Goal: Task Accomplishment & Management: Complete application form

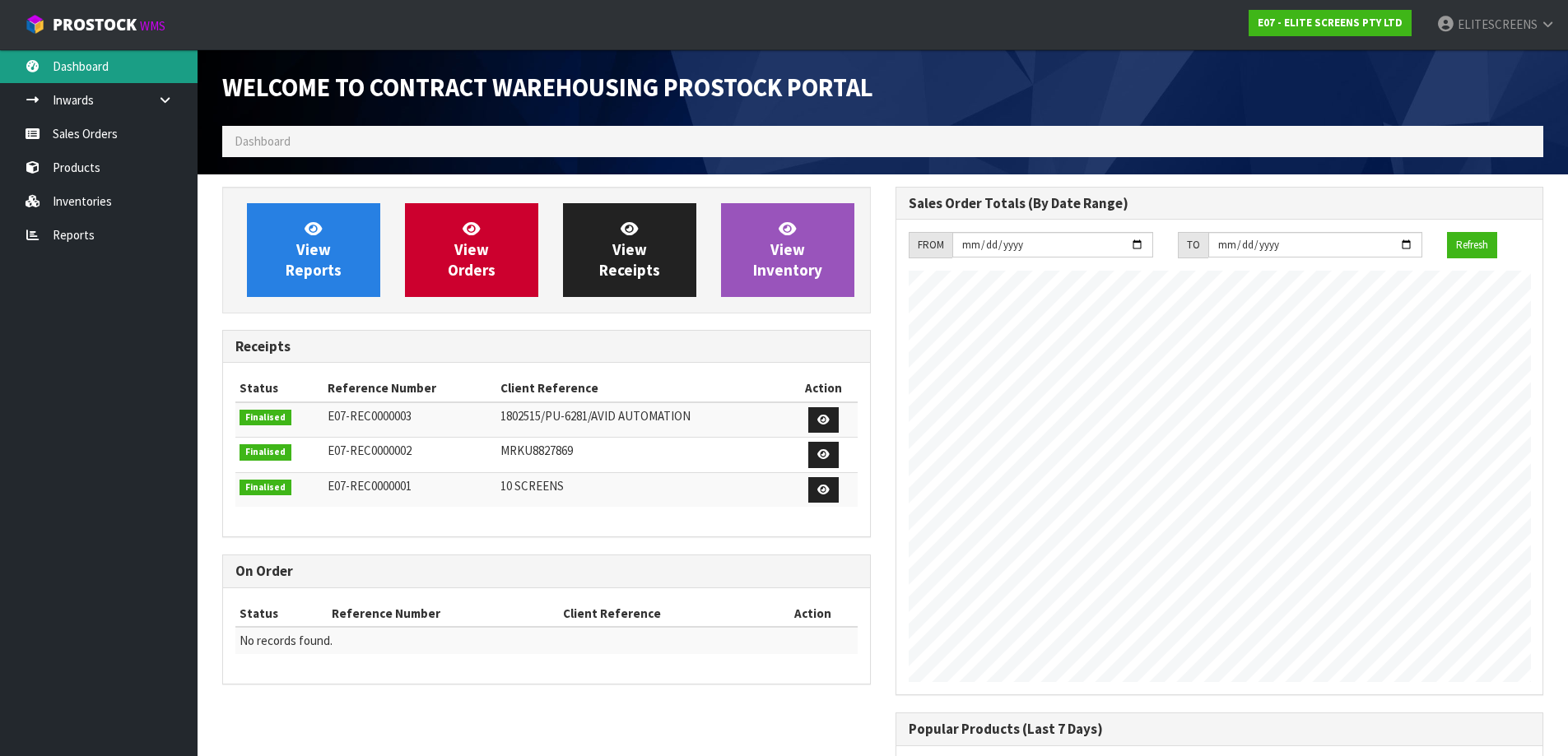
scroll to position [699, 672]
click at [86, 65] on link "Dashboard" at bounding box center [99, 66] width 197 height 34
click at [66, 96] on link "Inwards" at bounding box center [99, 100] width 197 height 34
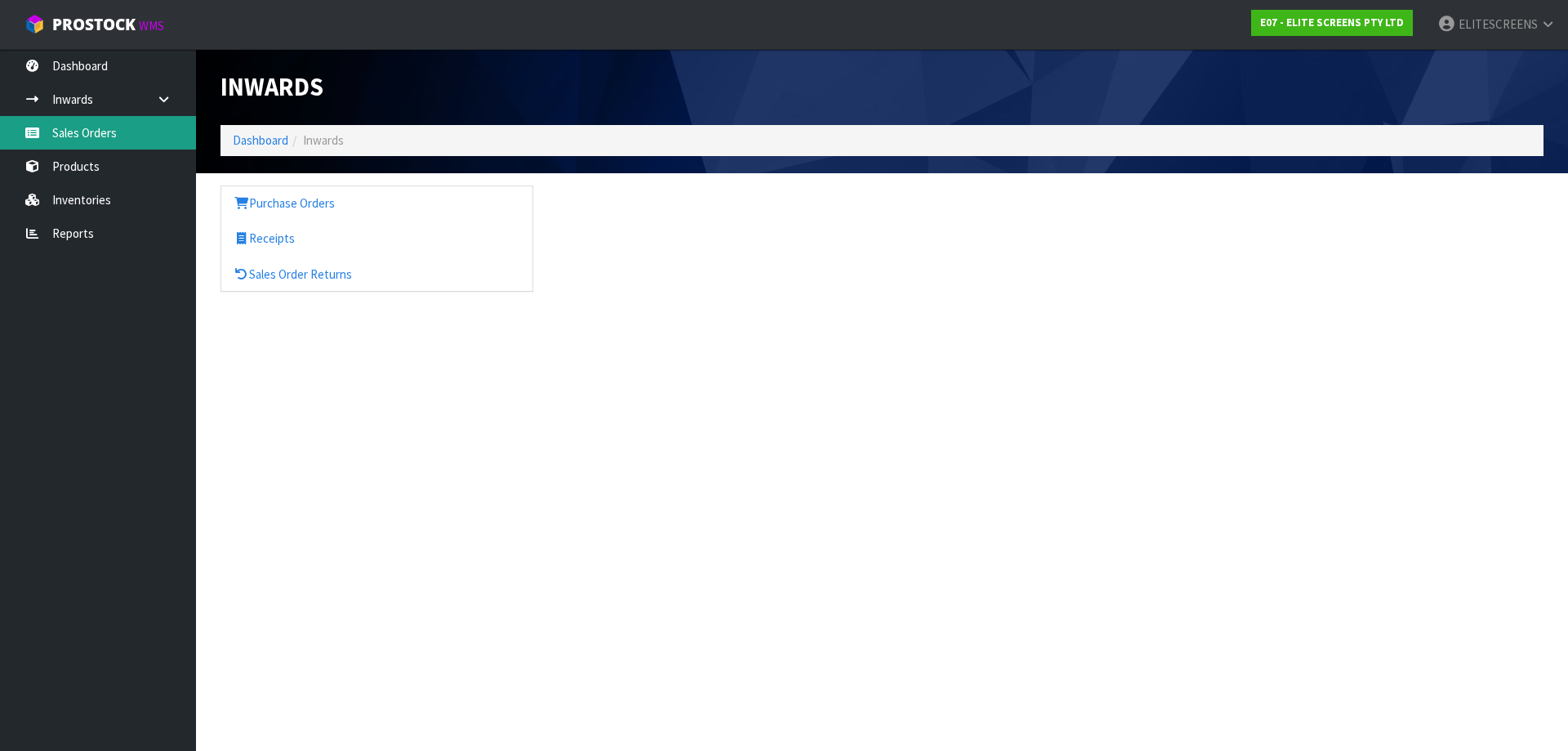
click at [74, 132] on link "Sales Orders" at bounding box center [98, 132] width 196 height 33
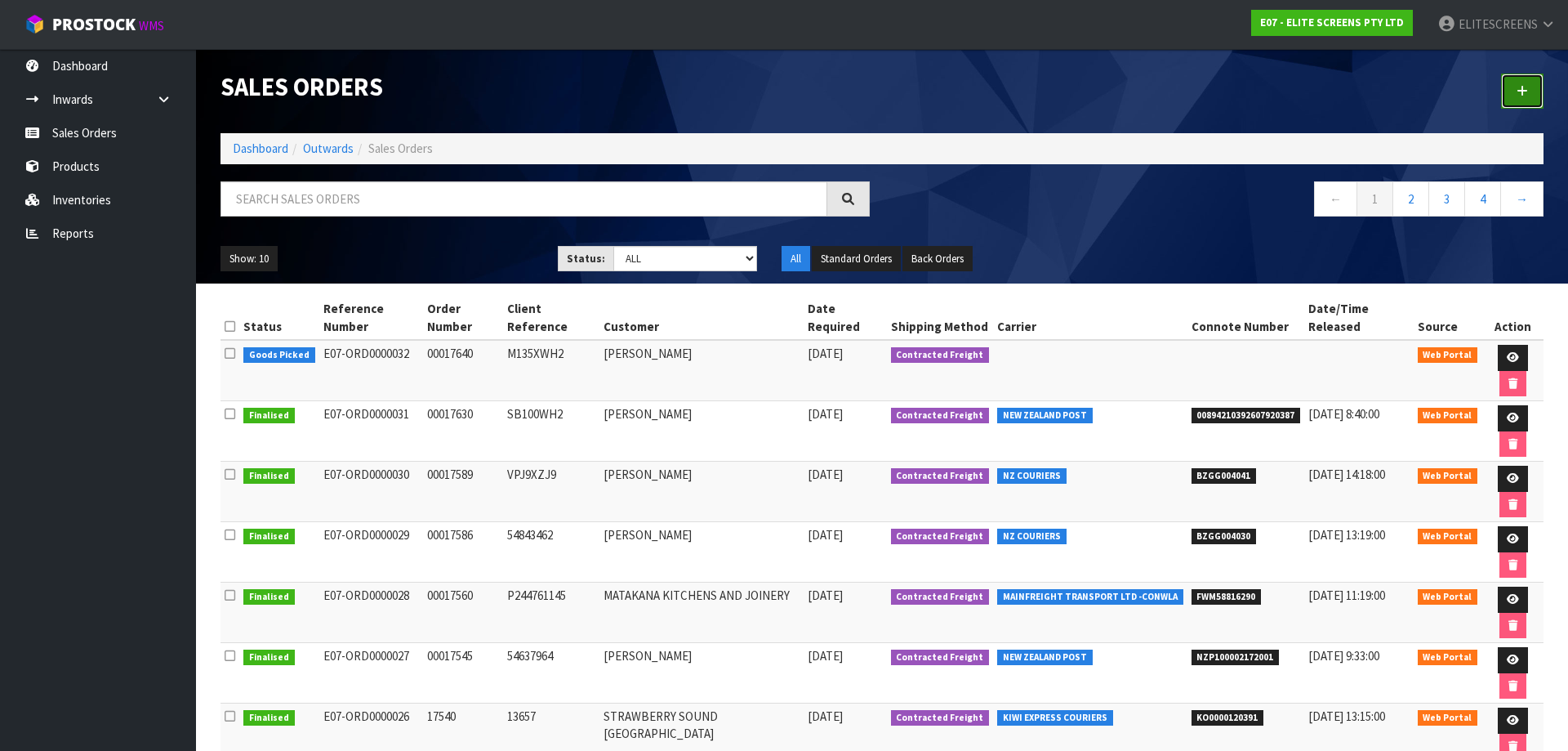
click at [1526, 94] on icon at bounding box center [1523, 91] width 12 height 13
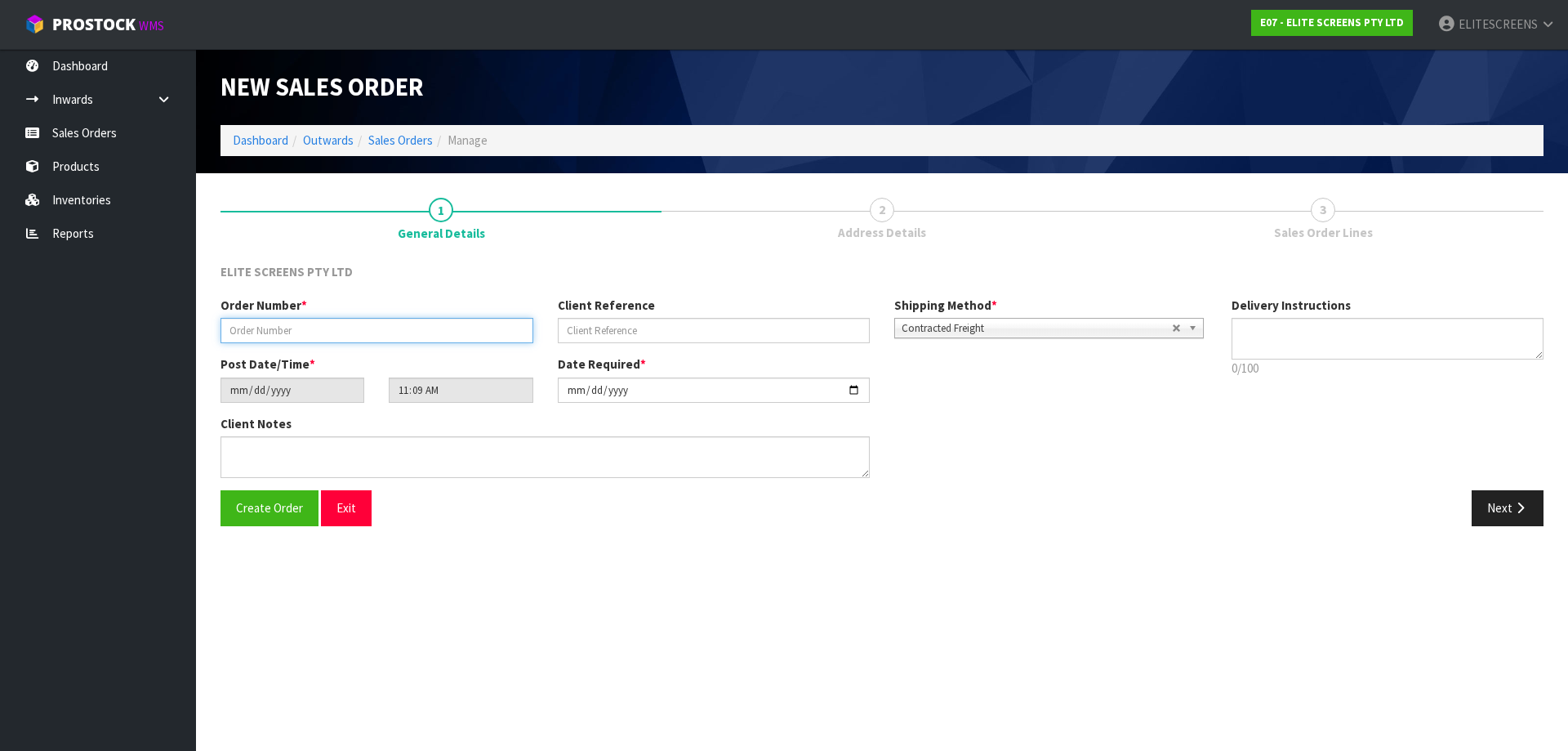
click at [371, 336] on input "text" at bounding box center [376, 330] width 313 height 25
paste input "00017646"
type input "00017646"
click at [697, 336] on input "text" at bounding box center [713, 330] width 313 height 25
paste input "55103974"
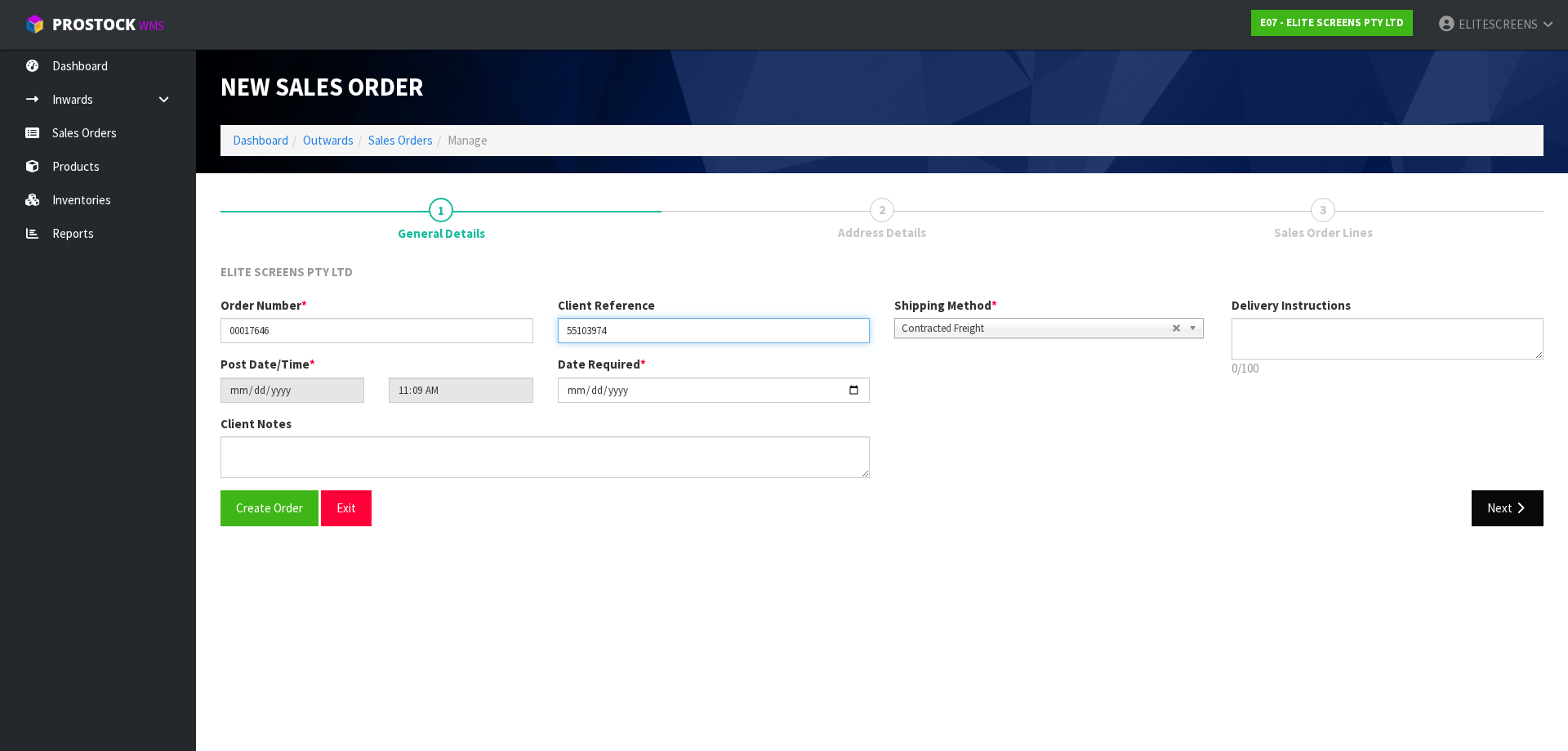
type input "55103974"
click at [1501, 503] on button "Next" at bounding box center [1507, 508] width 72 height 35
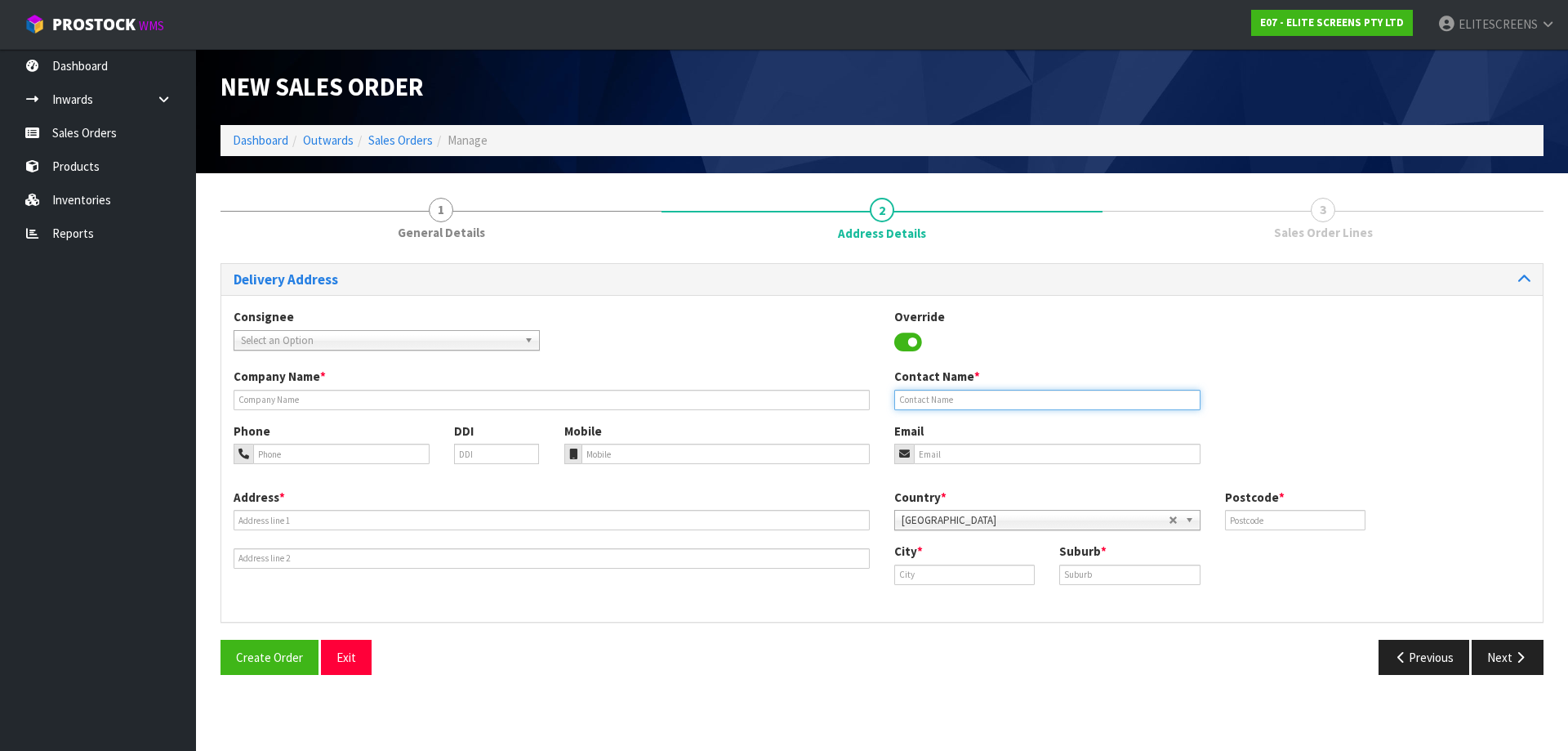
click at [971, 405] on input "text" at bounding box center [1048, 400] width 307 height 21
paste input "[PERSON_NAME]"
type input "[PERSON_NAME]"
click at [282, 457] on input "tel" at bounding box center [341, 454] width 176 height 21
paste input "021875295"
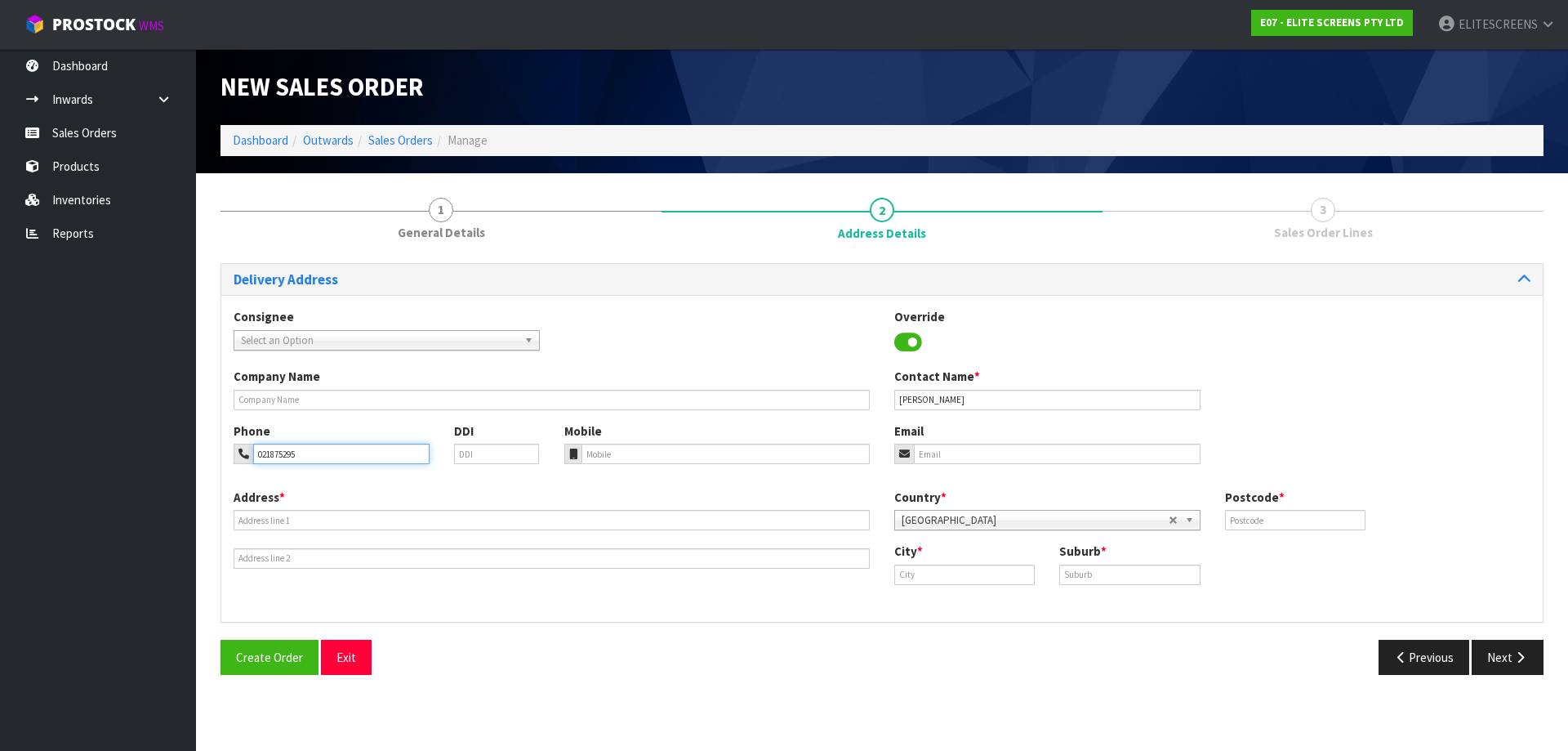
type input "021875295"
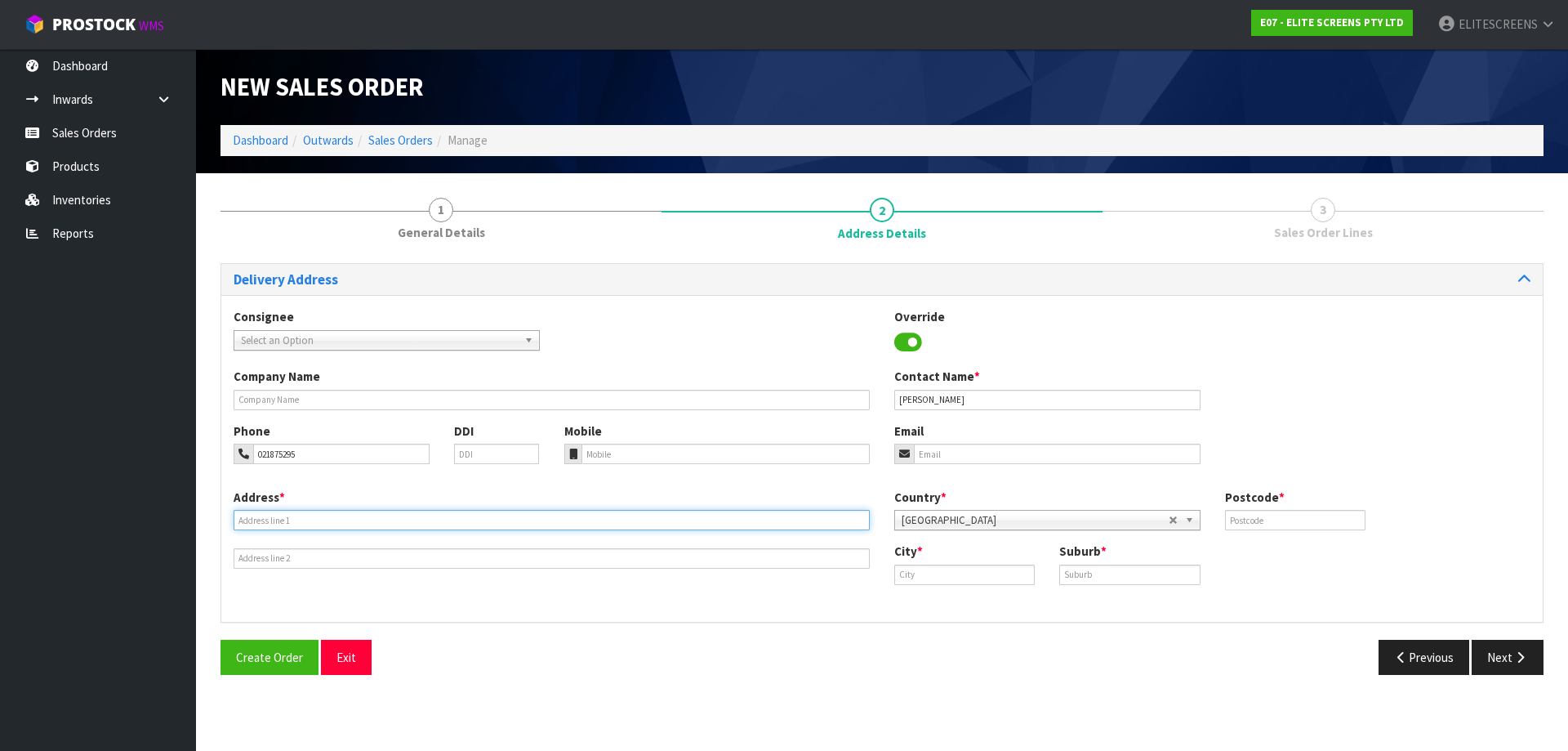
click at [272, 523] on input "text" at bounding box center [551, 520] width 636 height 21
paste input "[STREET_ADDRESS][PERSON_NAME]"
type input "[STREET_ADDRESS][PERSON_NAME]"
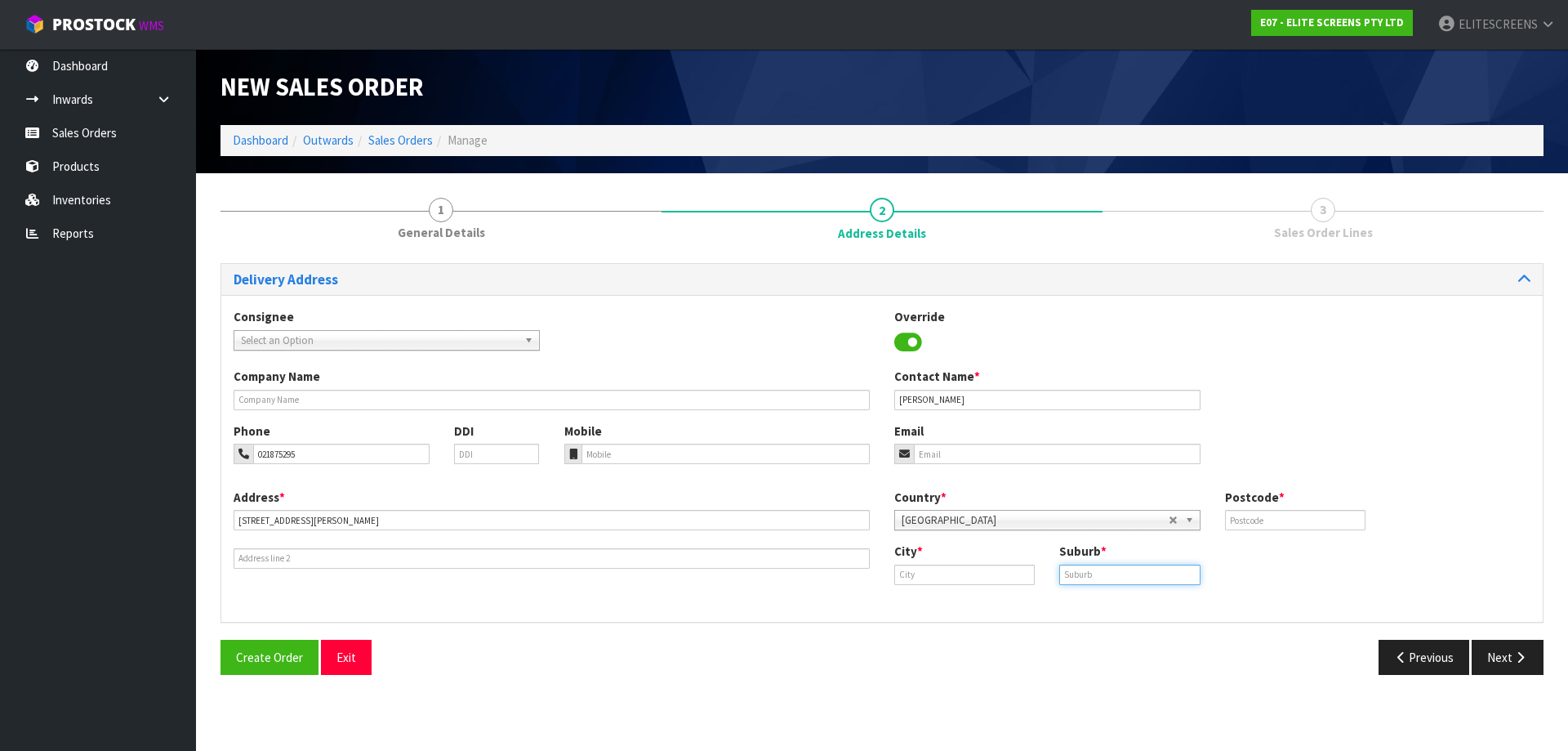
click at [1082, 577] on input "text" at bounding box center [1129, 575] width 140 height 21
paste input "PAPATOETOE"
type input "PAPATOETOE"
click at [1252, 523] on input "text" at bounding box center [1295, 520] width 140 height 21
type input "2104"
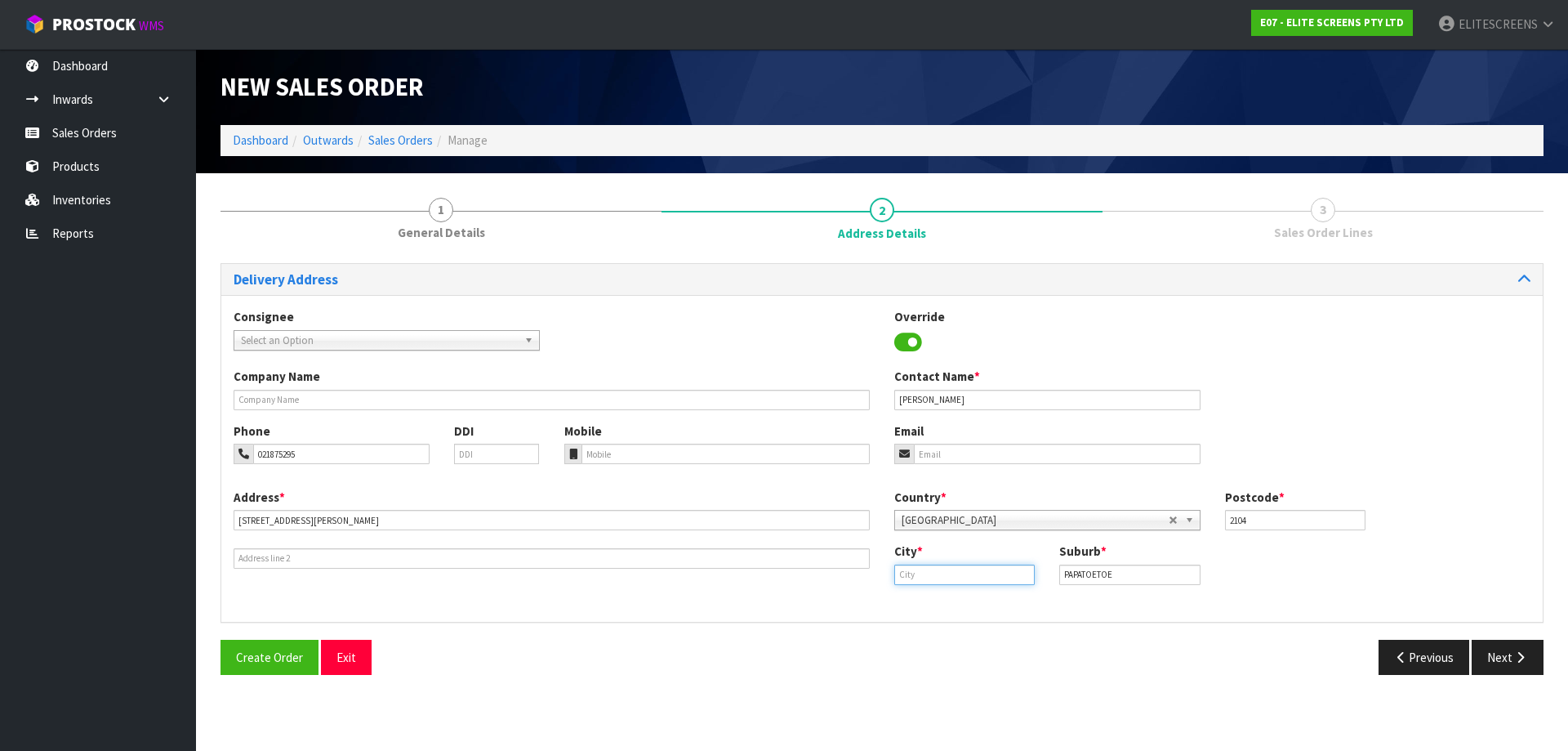
click at [924, 578] on input "text" at bounding box center [964, 575] width 140 height 21
click at [948, 596] on link "[PERSON_NAME] land" at bounding box center [968, 602] width 147 height 23
type input "[GEOGRAPHIC_DATA]"
click at [1502, 657] on button "Next" at bounding box center [1507, 658] width 72 height 35
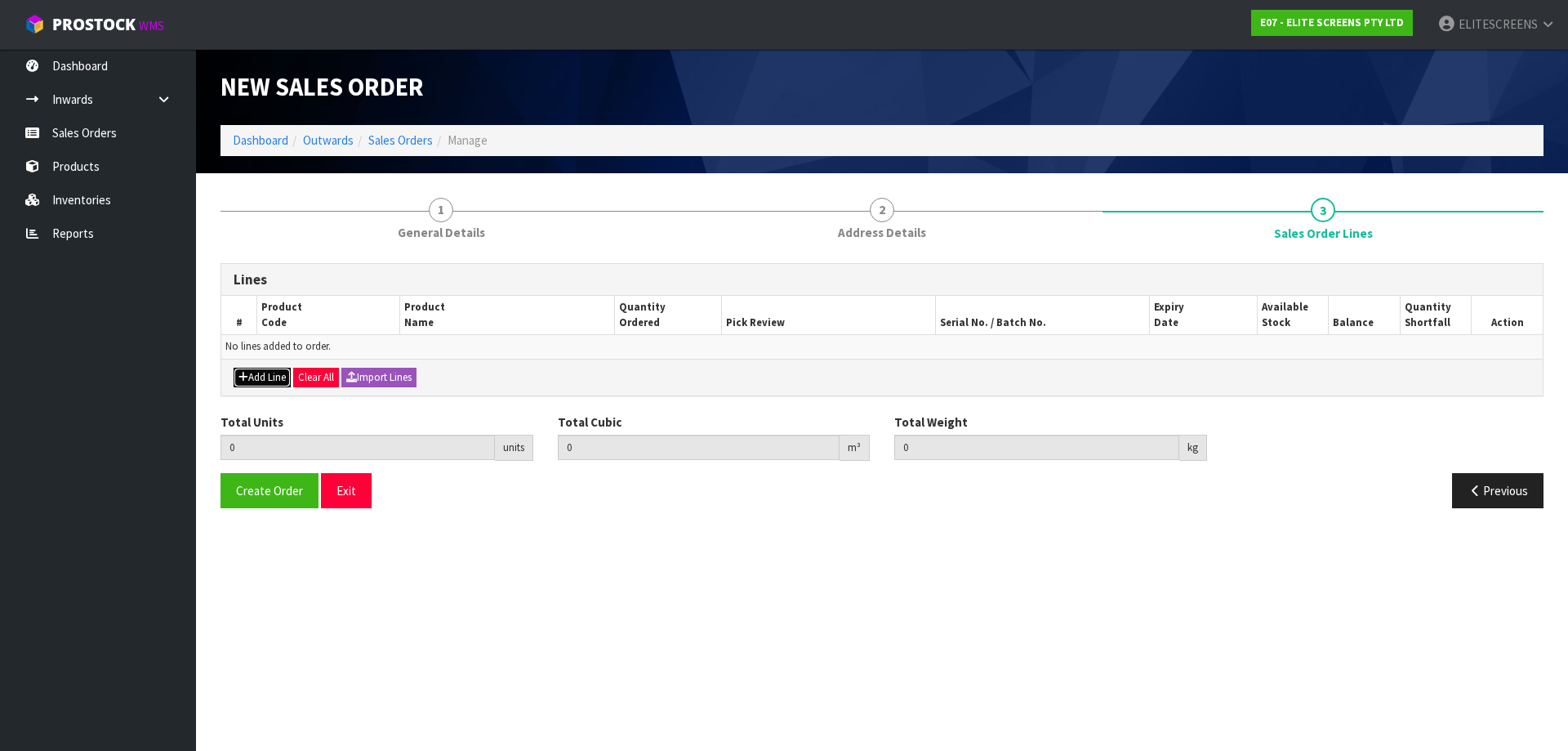
click at [244, 376] on icon "button" at bounding box center [243, 376] width 10 height 11
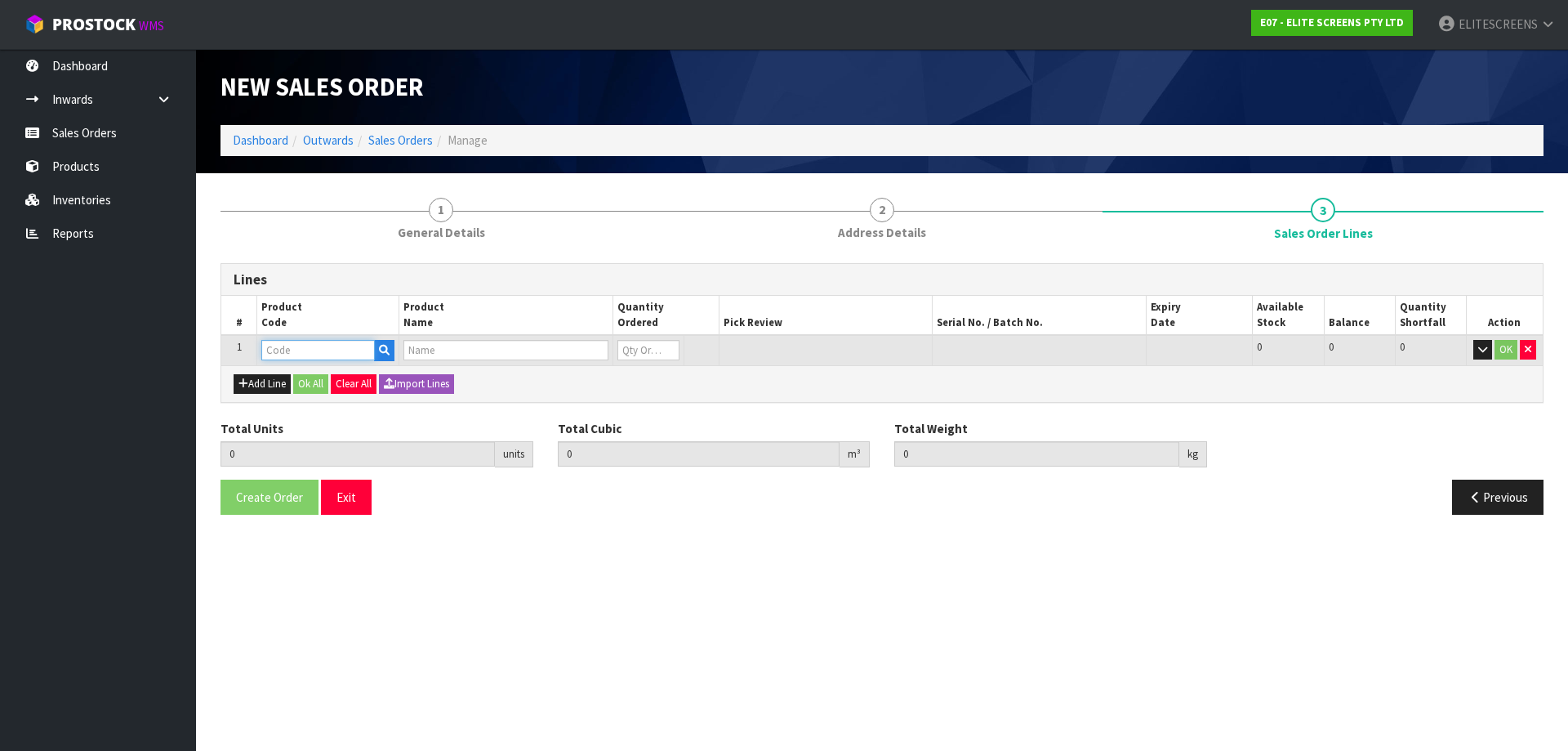
click at [330, 360] on input "text" at bounding box center [318, 350] width 114 height 21
type input "SB200"
click at [334, 376] on link "SB200 WH2" at bounding box center [327, 377] width 129 height 23
type input "SB200WH2"
type input "0.000000"
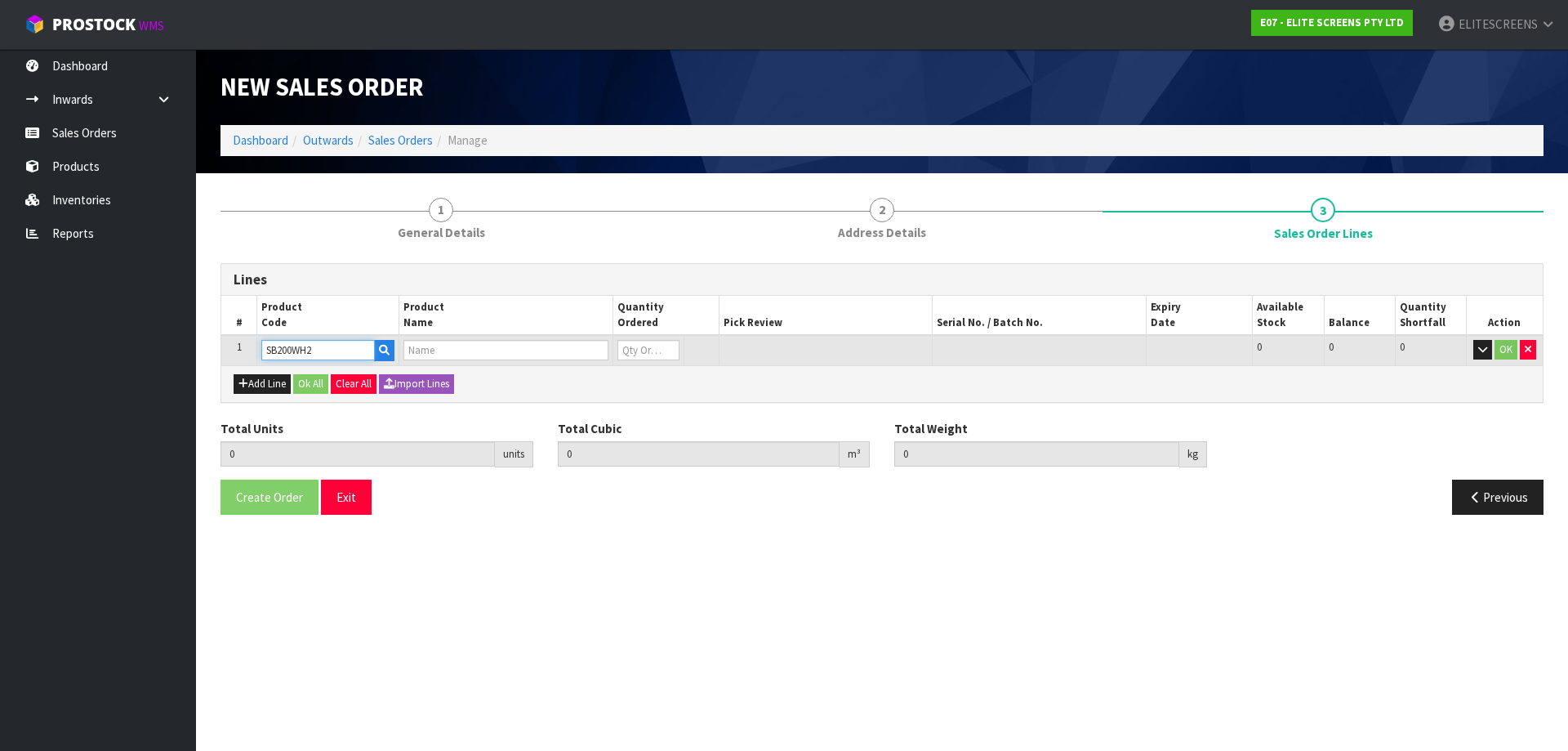
type input "0.000"
type input "FIXED FRAME 200" (16:9)"
type input "0"
click at [605, 348] on tr "1 SB200WH2 FIXED FRAME 200" (16:9) 0 [MEDICAL_DATA] 5 5 0 OK" at bounding box center [882, 350] width 1321 height 30
type input "1"
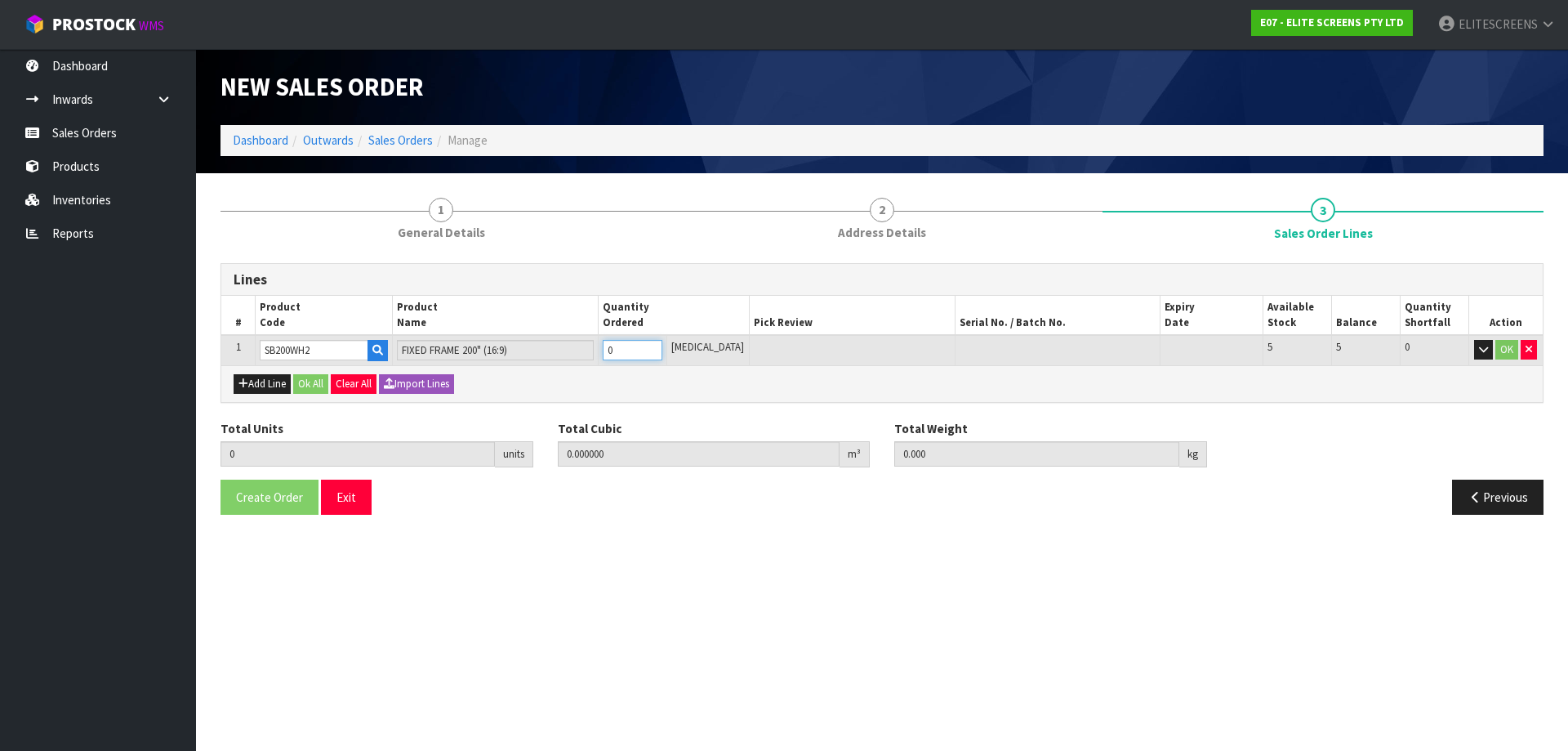
type input "0.18564"
type input "29"
type input "1"
click at [1511, 353] on button "OK" at bounding box center [1506, 350] width 23 height 20
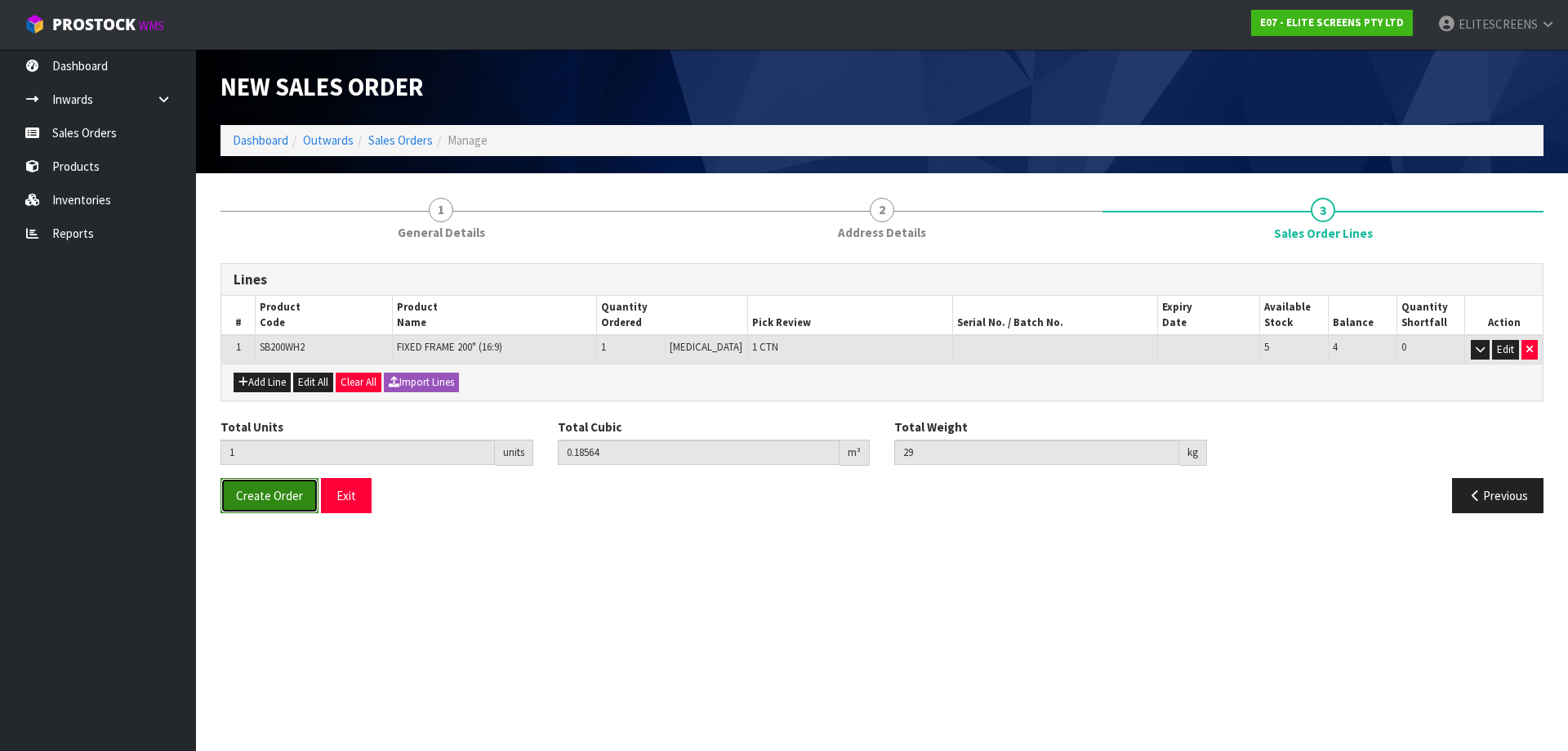
click at [282, 496] on span "Create Order" at bounding box center [270, 496] width 67 height 16
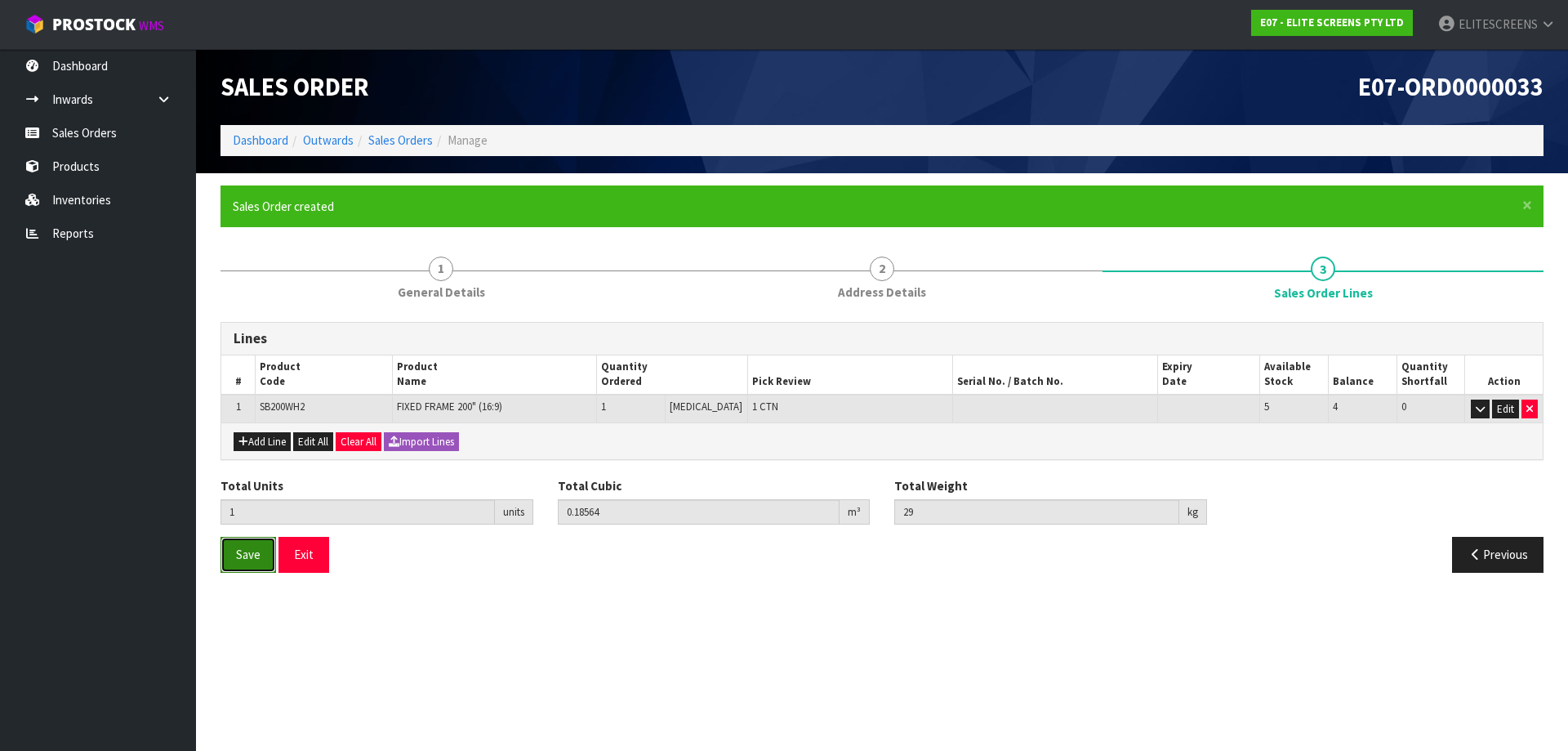
click at [237, 545] on button "Save" at bounding box center [248, 555] width 56 height 35
click at [317, 549] on button "Exit" at bounding box center [304, 555] width 51 height 35
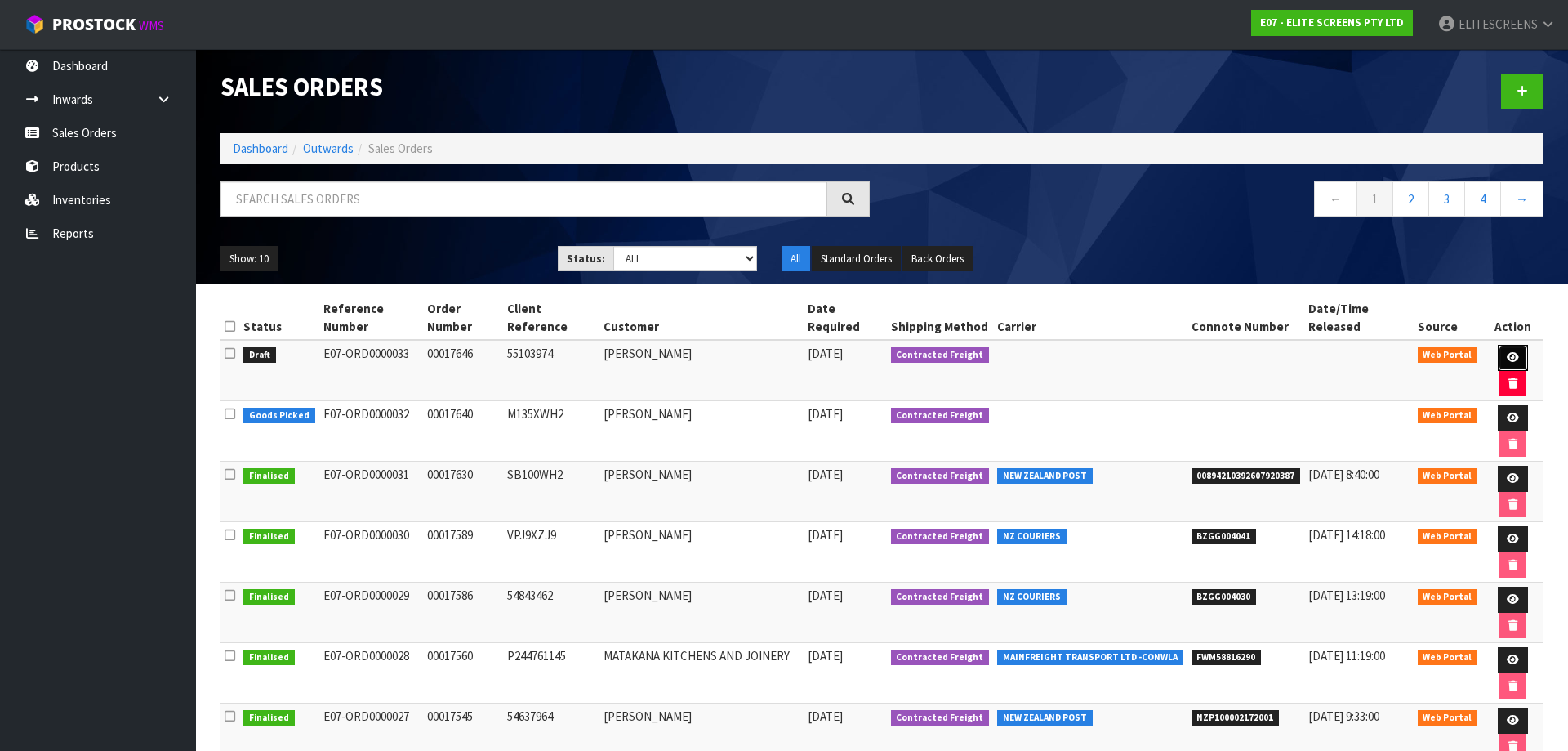
click at [1507, 352] on icon at bounding box center [1513, 357] width 13 height 11
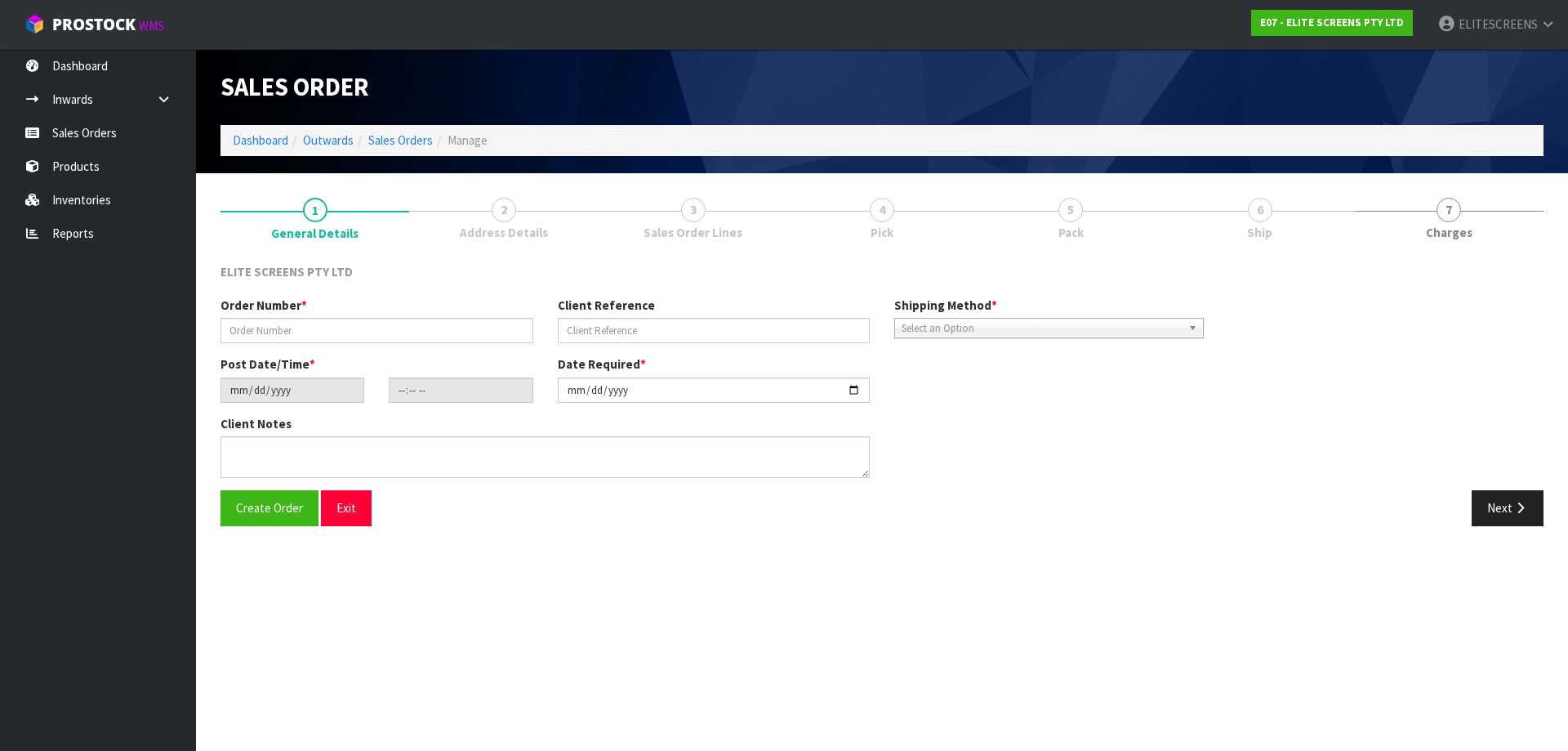
type input "00017646"
type input "55103974"
type input "[DATE]"
type input "15:09:00.000"
type input "[DATE]"
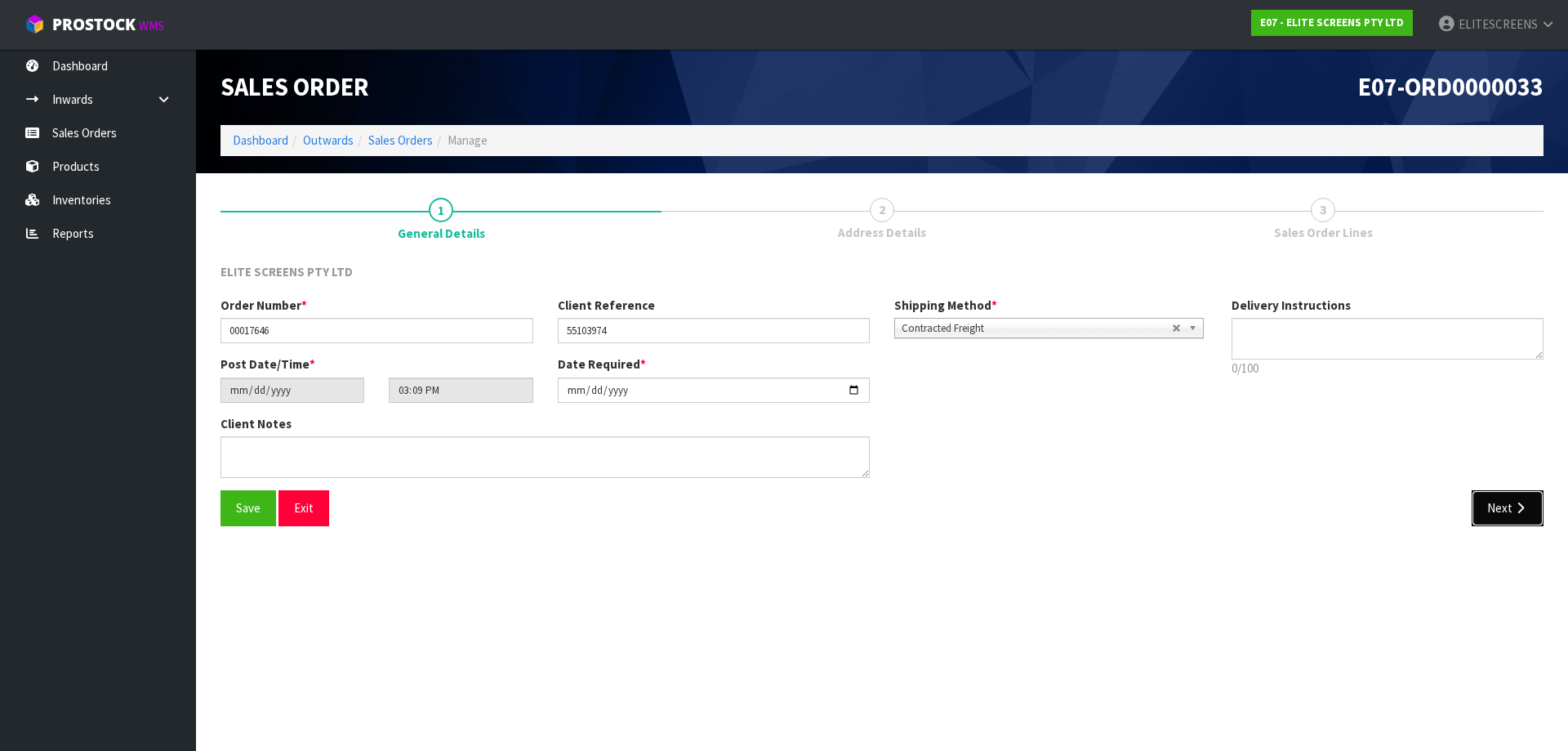
click at [1509, 511] on button "Next" at bounding box center [1507, 508] width 72 height 35
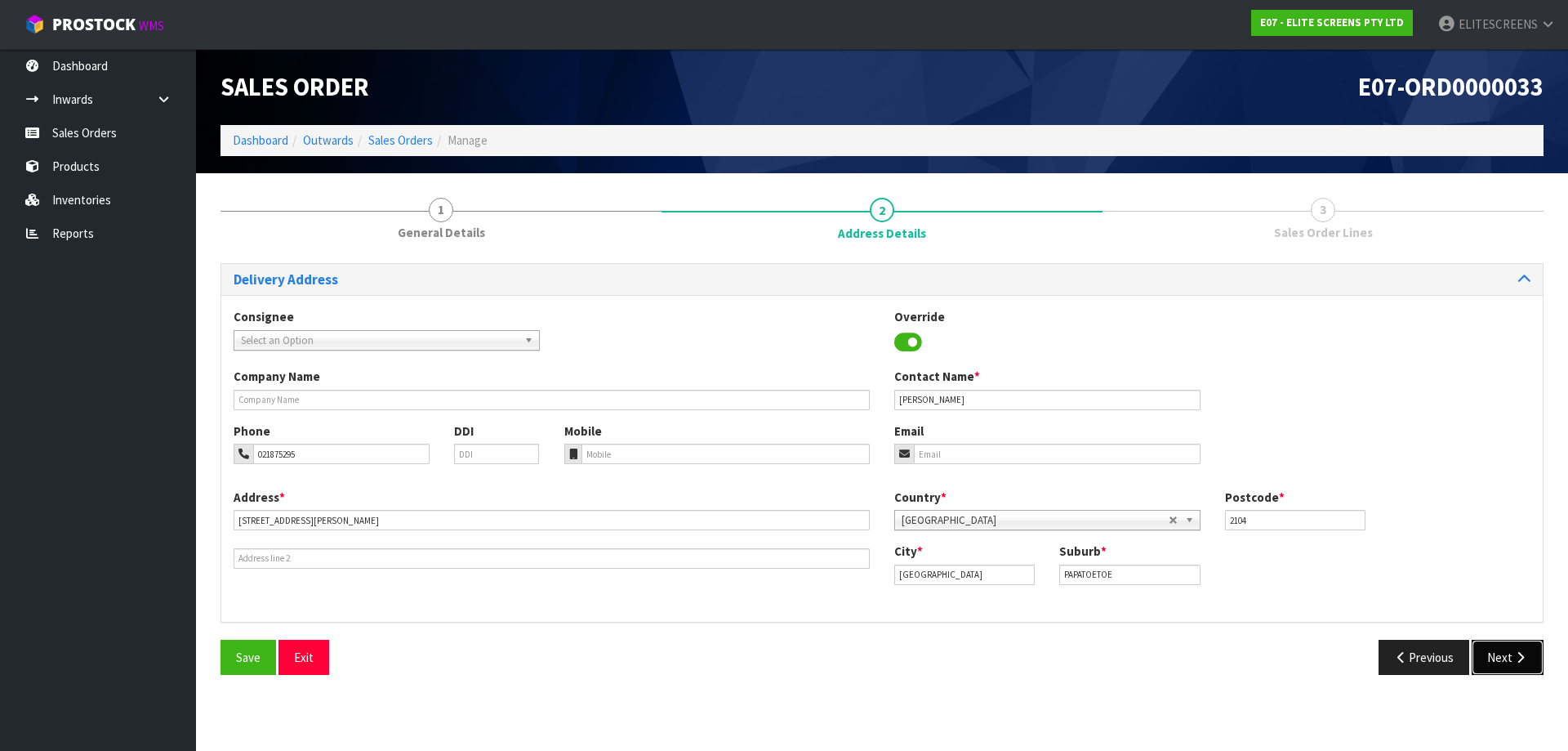
click at [1489, 656] on button "Next" at bounding box center [1507, 658] width 72 height 35
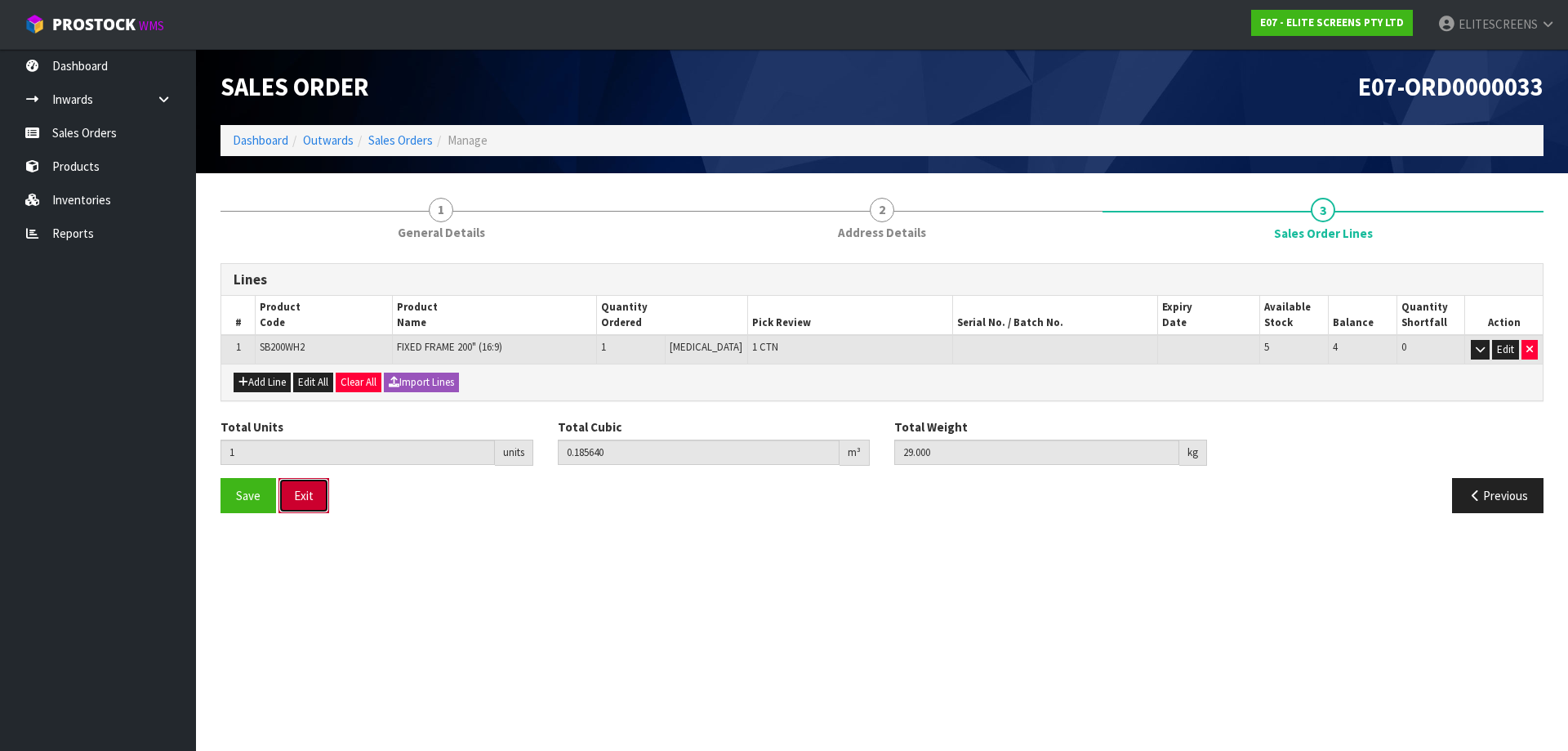
click at [305, 501] on button "Exit" at bounding box center [304, 496] width 51 height 35
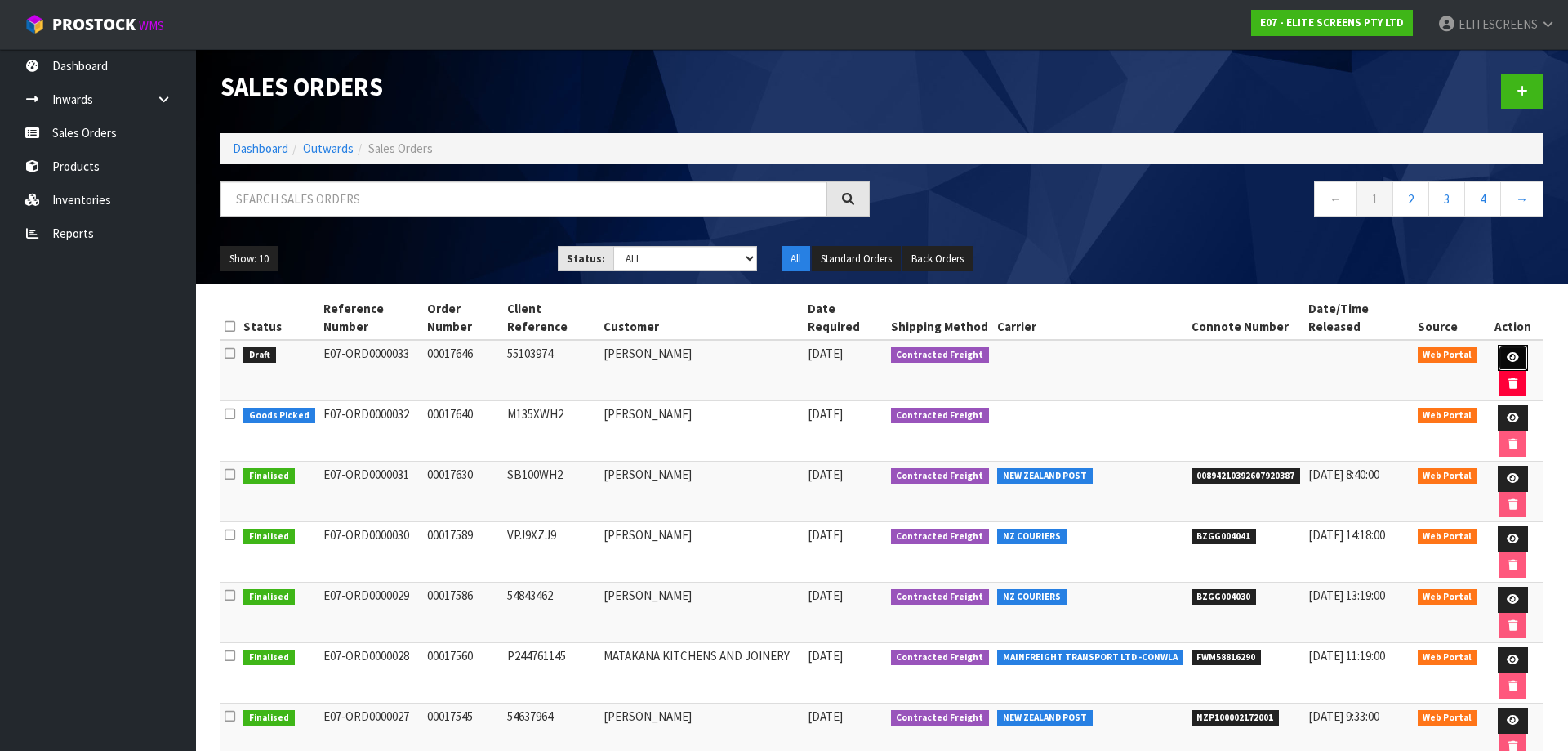
click at [1507, 352] on icon at bounding box center [1513, 357] width 13 height 11
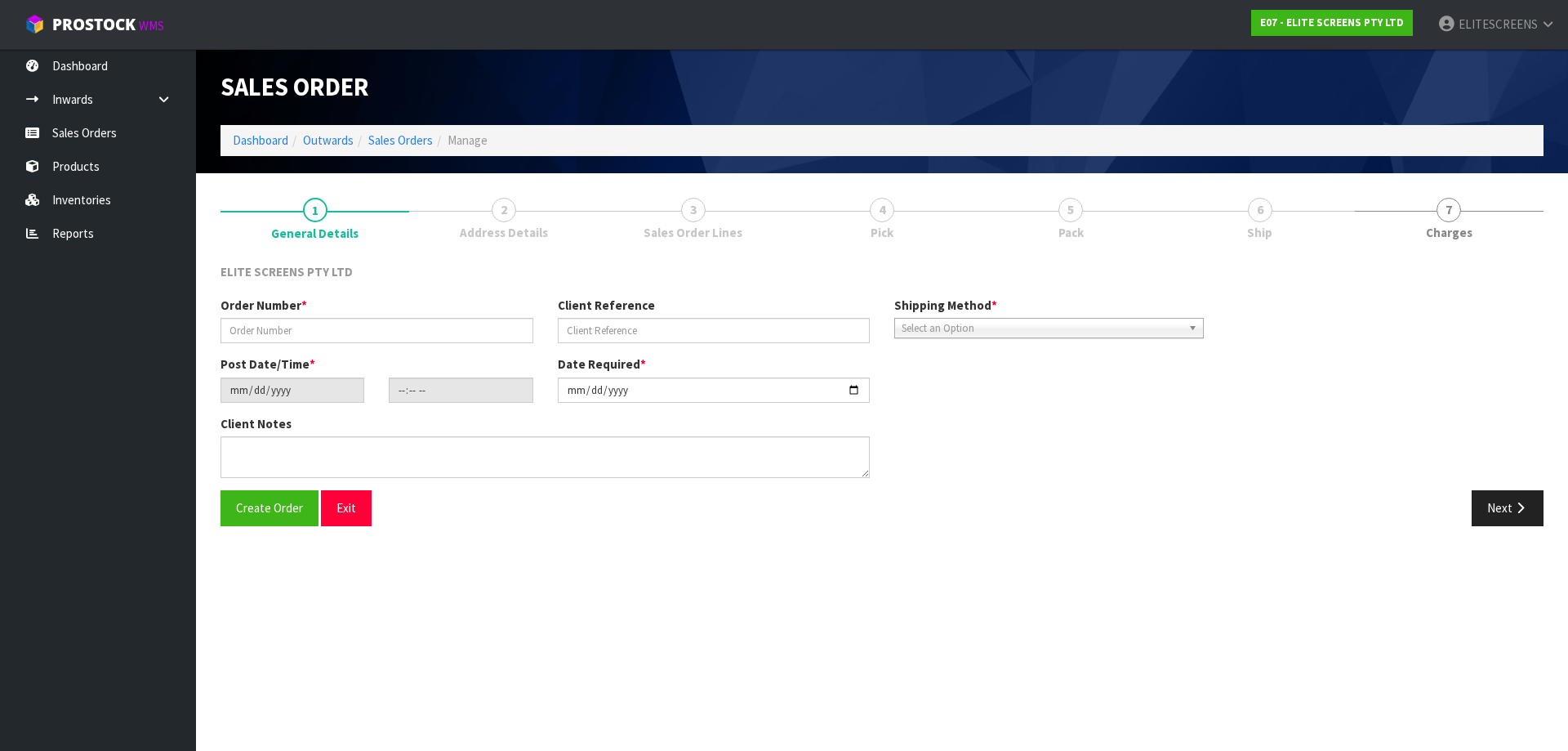
type input "00017646"
type input "55103974"
type input "[DATE]"
type input "15:09:00.000"
type input "[DATE]"
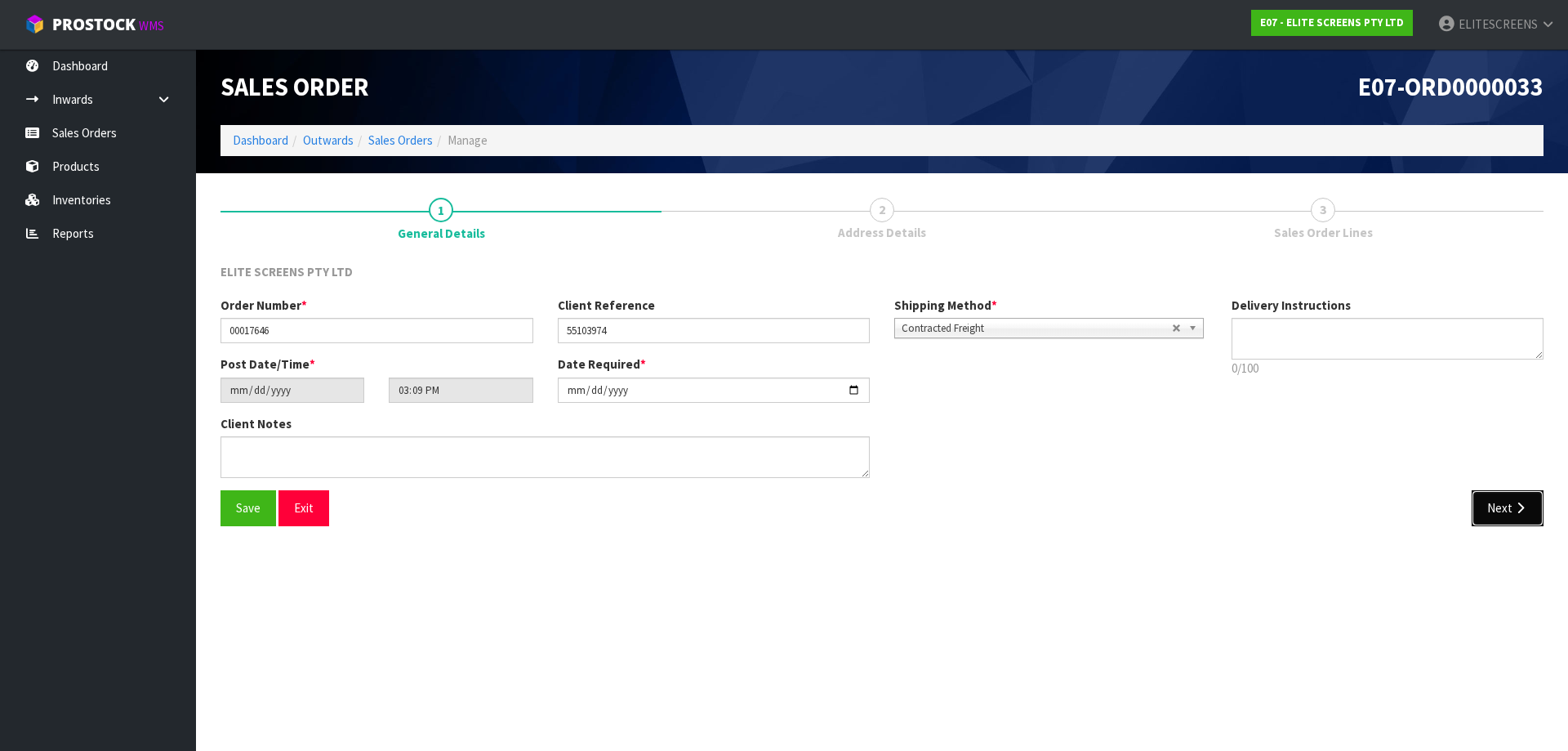
click at [1488, 503] on button "Next" at bounding box center [1507, 508] width 72 height 35
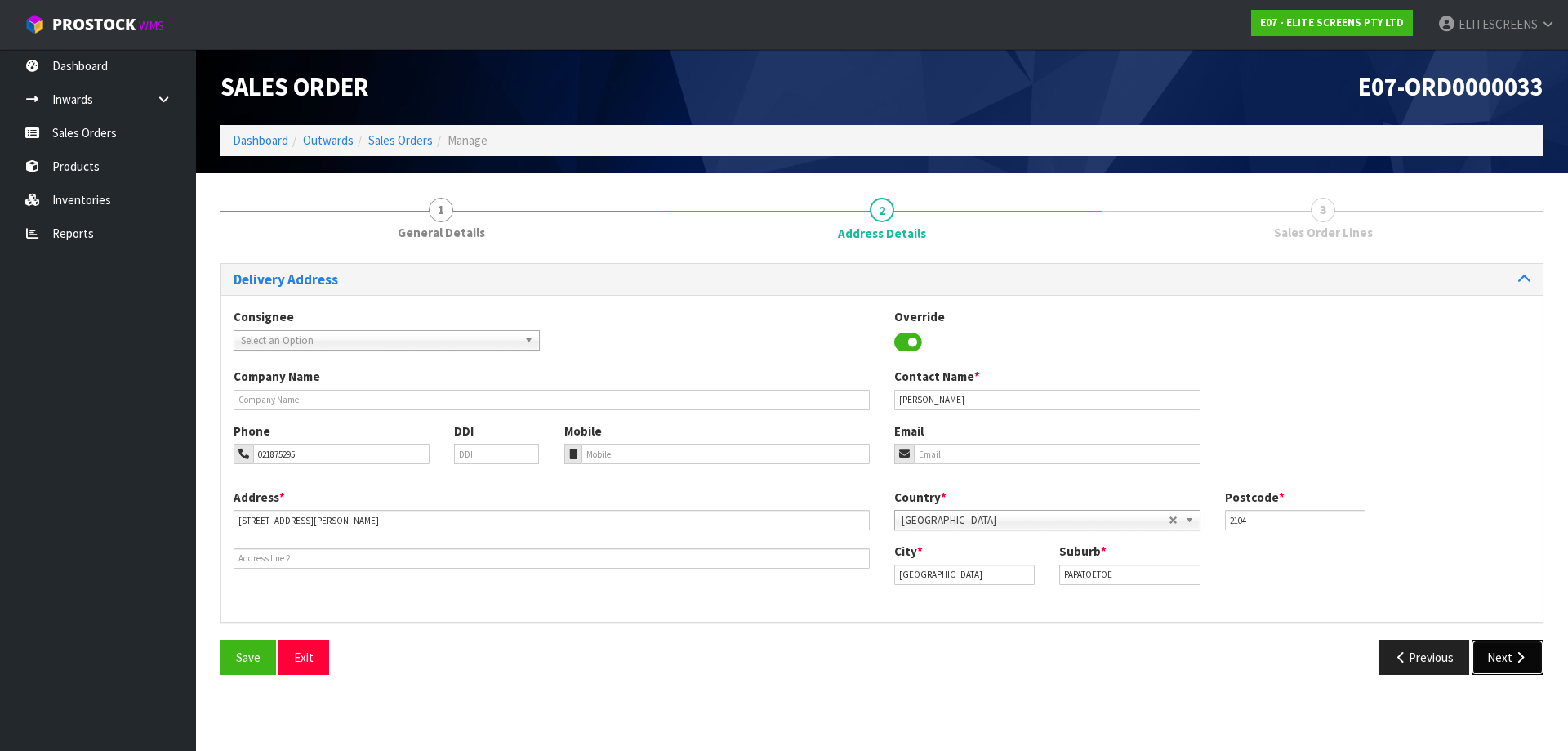
click at [1497, 658] on button "Next" at bounding box center [1507, 658] width 72 height 35
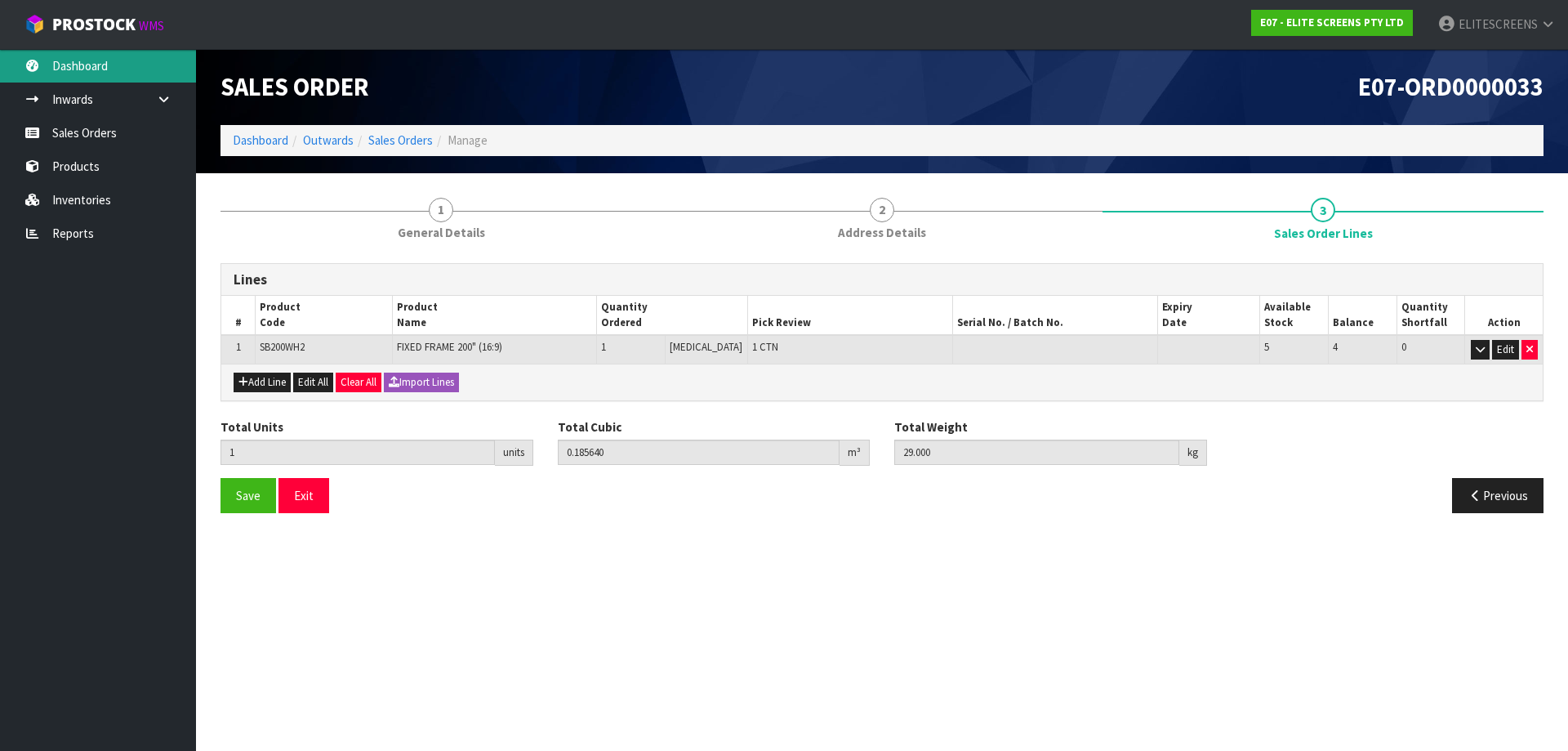
click at [97, 59] on link "Dashboard" at bounding box center [98, 66] width 196 height 33
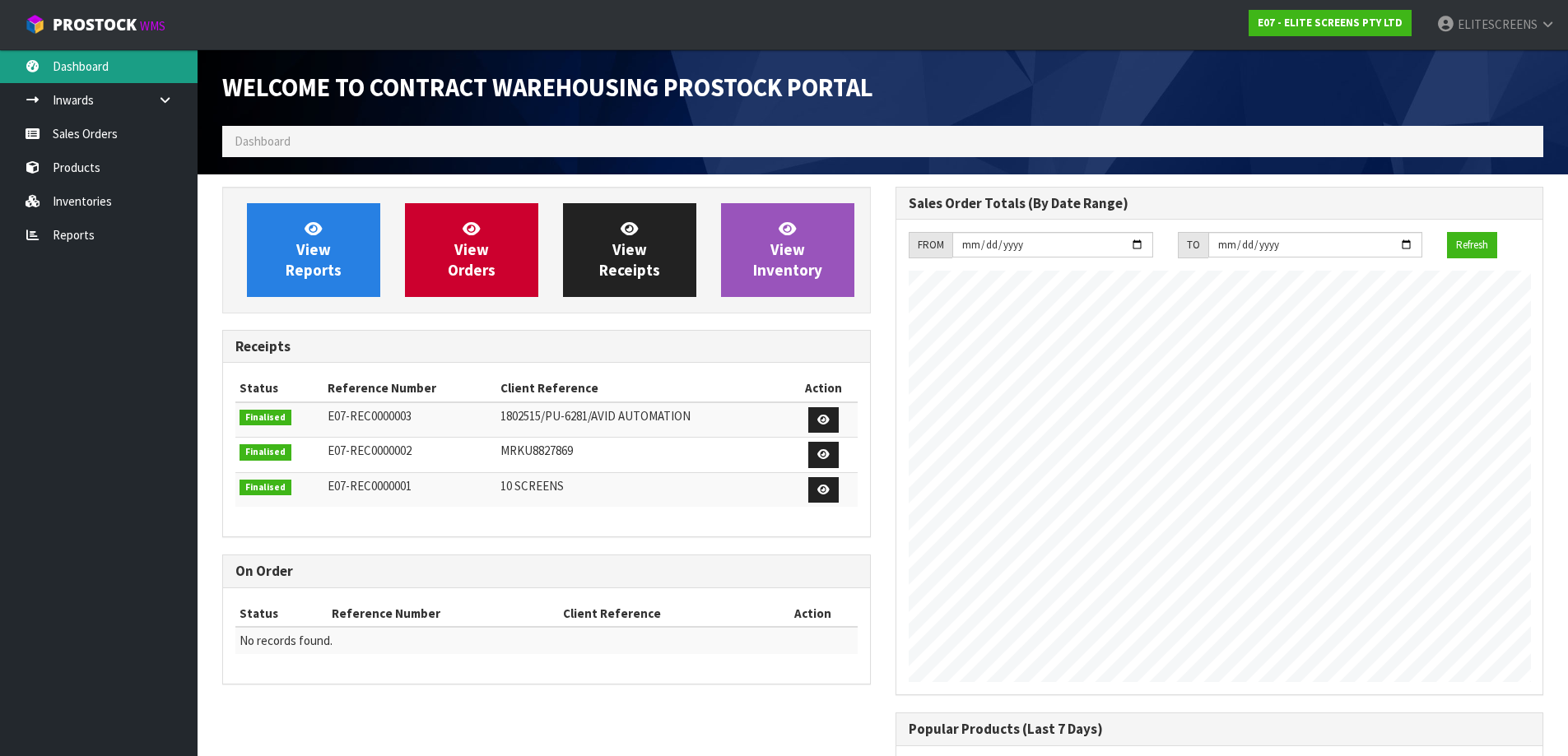
scroll to position [725, 672]
